Goal: Transaction & Acquisition: Purchase product/service

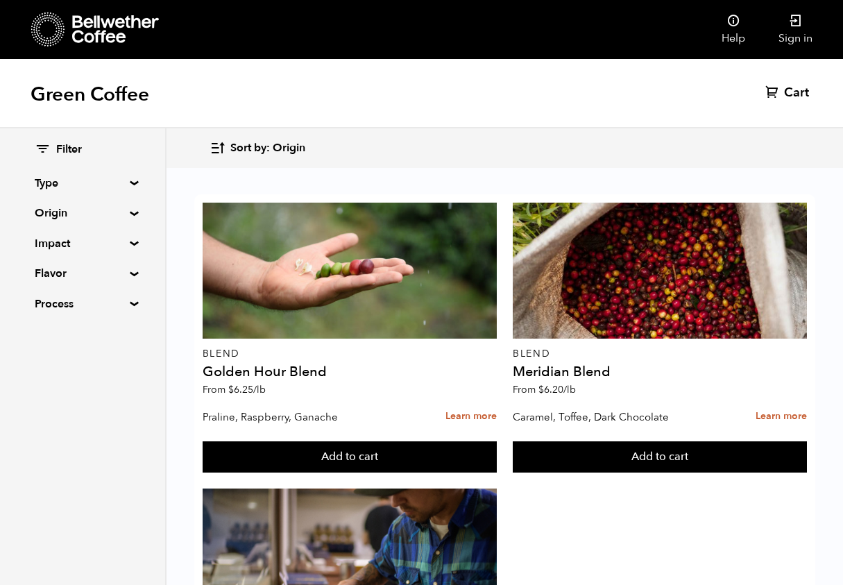
scroll to position [1090, 0]
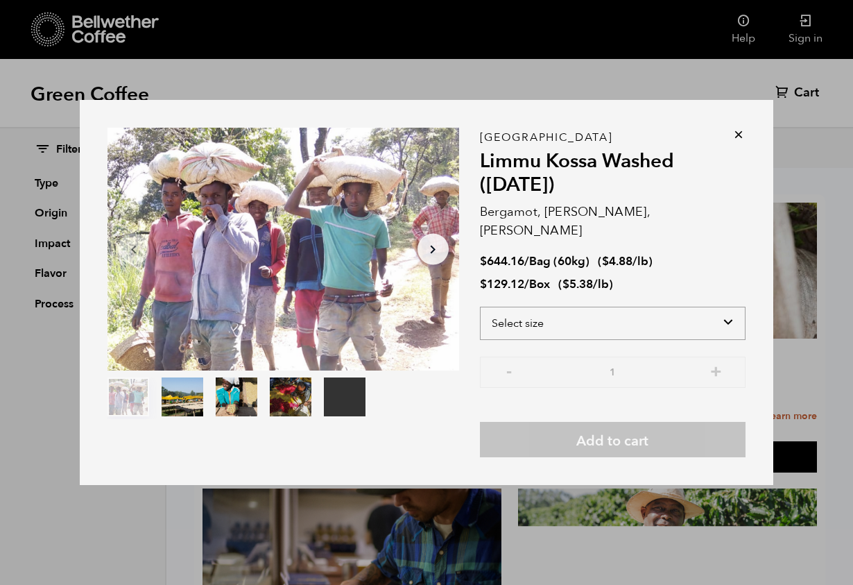
click at [598, 313] on select "Select size Bag (60kg) (132 lbs) Box (24 lbs)" at bounding box center [613, 323] width 266 height 33
click at [189, 407] on button "item 1" at bounding box center [183, 399] width 42 height 39
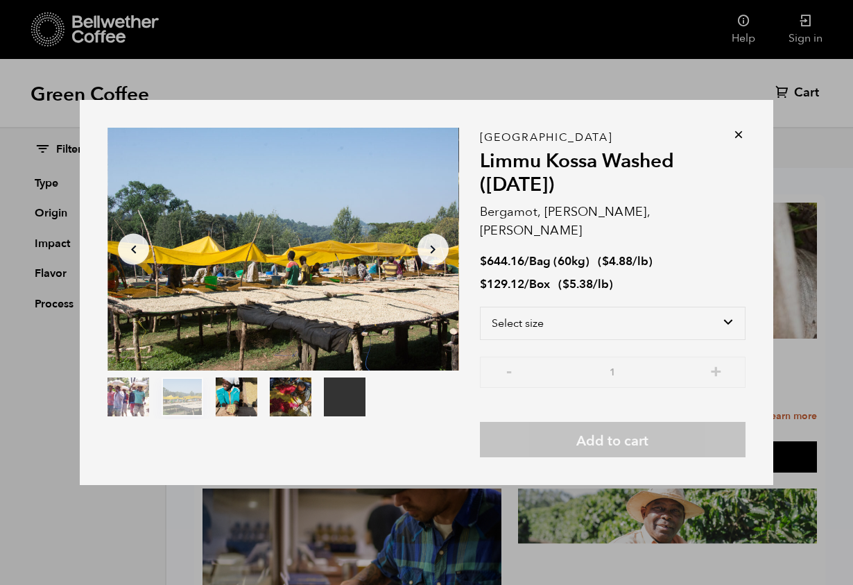
click at [216, 404] on button "item 2" at bounding box center [237, 399] width 42 height 39
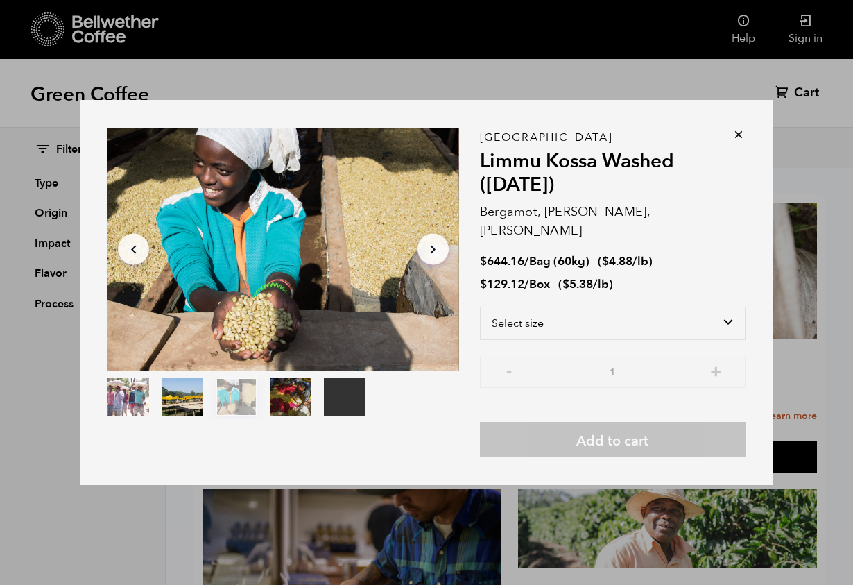
click at [287, 412] on button "item 3" at bounding box center [291, 399] width 42 height 39
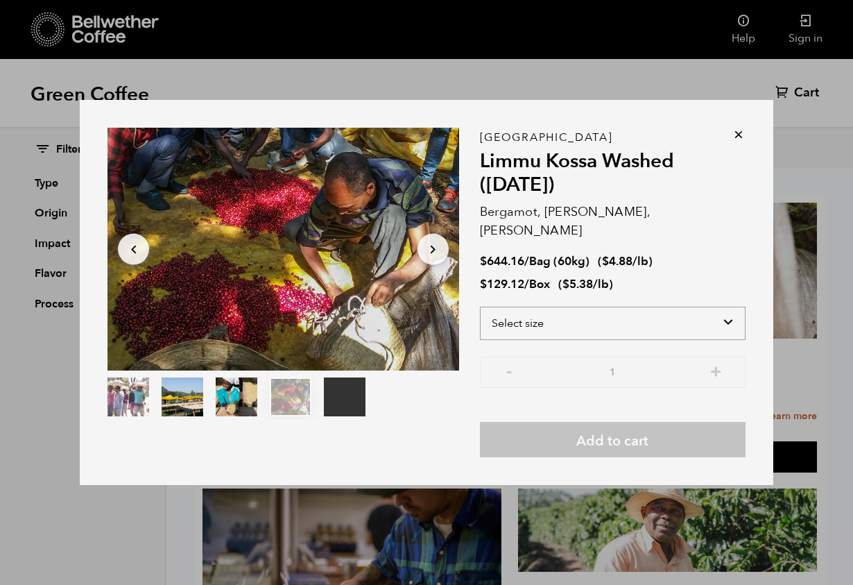
click at [569, 317] on select "Select size Bag (60kg) (132 lbs) Box (24 lbs)" at bounding box center [613, 323] width 266 height 33
click at [480, 307] on select "Select size Bag (60kg) (132 lbs) Box (24 lbs)" at bounding box center [613, 323] width 266 height 33
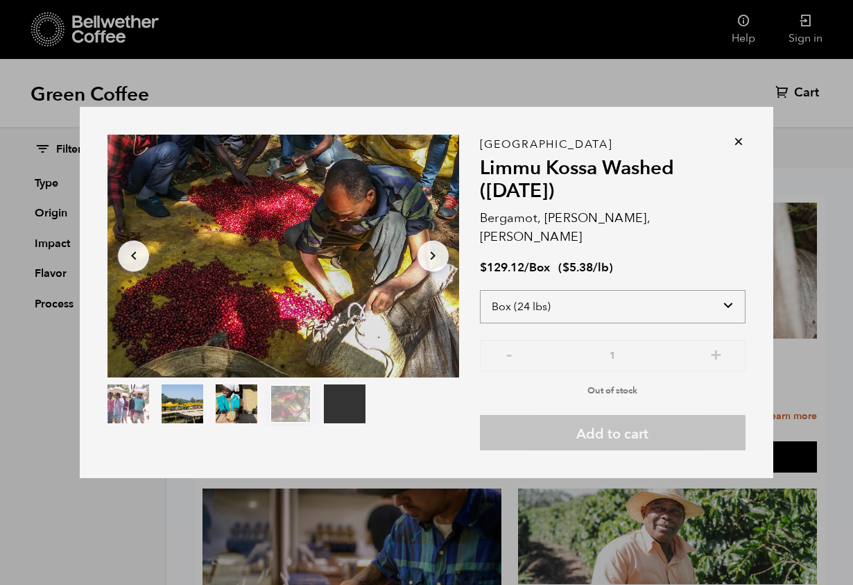
click at [591, 307] on select "Select size Bag (60kg) (132 lbs) Box (24 lbs)" at bounding box center [613, 306] width 266 height 33
select select "bag-3"
click at [480, 290] on select "Select size Bag (60kg) (132 lbs) Box (24 lbs)" at bounding box center [613, 306] width 266 height 33
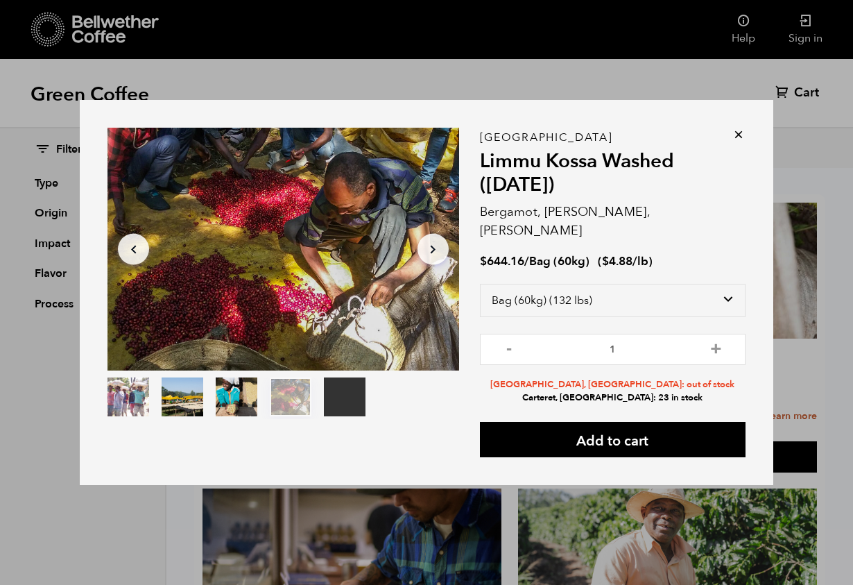
click at [732, 141] on icon at bounding box center [739, 135] width 14 height 14
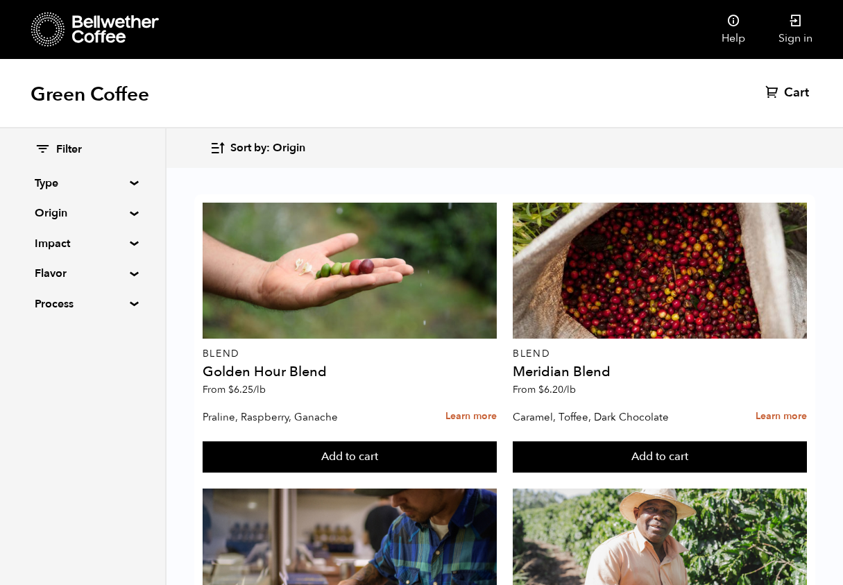
scroll to position [239, 0]
